Goal: Task Accomplishment & Management: Manage account settings

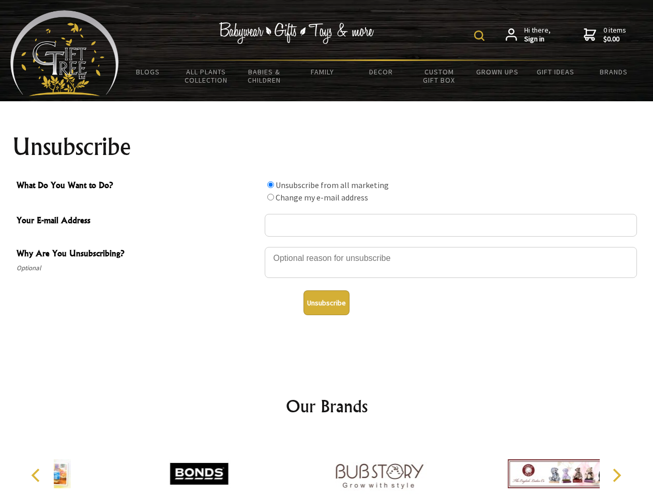
click at [481, 36] on img at bounding box center [479, 35] width 10 height 10
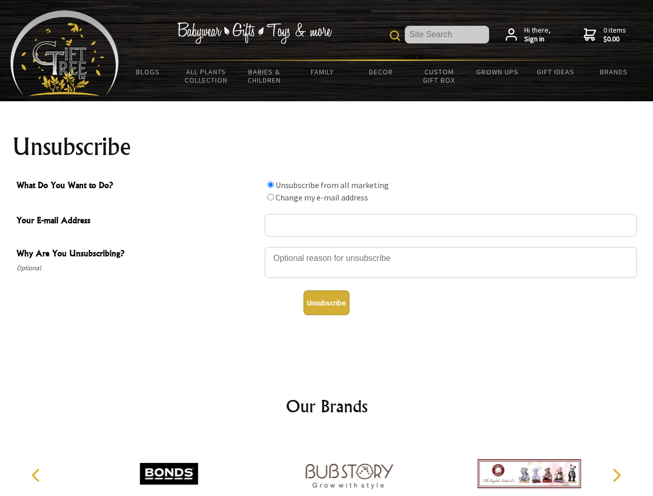
click at [327, 246] on div at bounding box center [451, 264] width 372 height 36
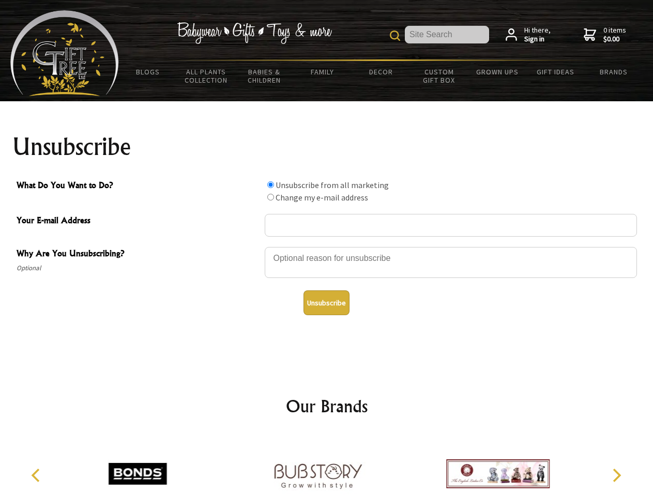
click at [270, 184] on input "What Do You Want to Do?" at bounding box center [270, 184] width 7 height 7
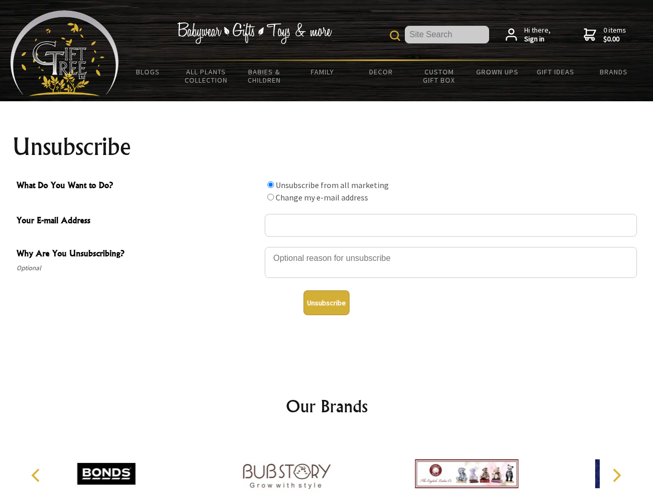
click at [270, 197] on input "What Do You Want to Do?" at bounding box center [270, 197] width 7 height 7
radio input "true"
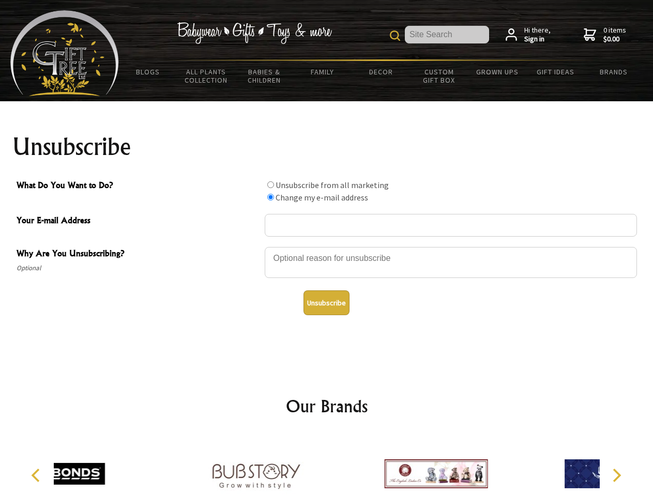
click at [326, 303] on button "Unsubscribe" at bounding box center [326, 302] width 46 height 25
click at [346, 466] on div at bounding box center [436, 475] width 180 height 81
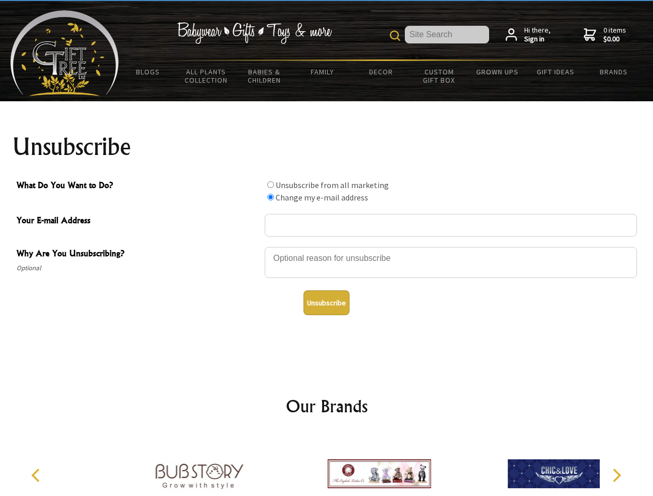
click at [37, 475] on icon "Previous" at bounding box center [36, 475] width 13 height 13
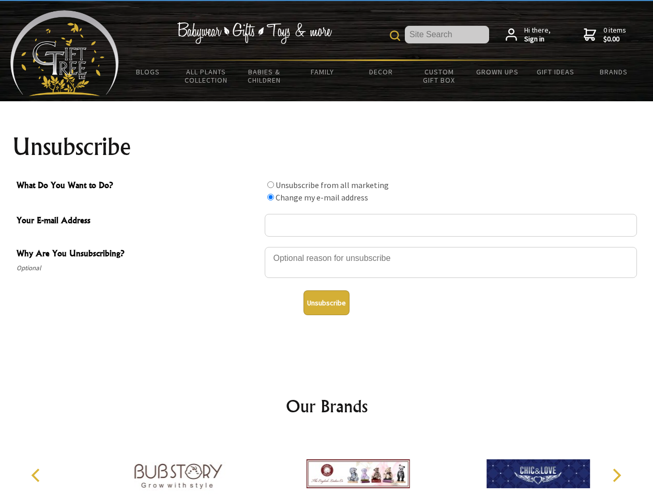
click at [616, 475] on icon "Next" at bounding box center [615, 475] width 13 height 13
